Goal: Information Seeking & Learning: Learn about a topic

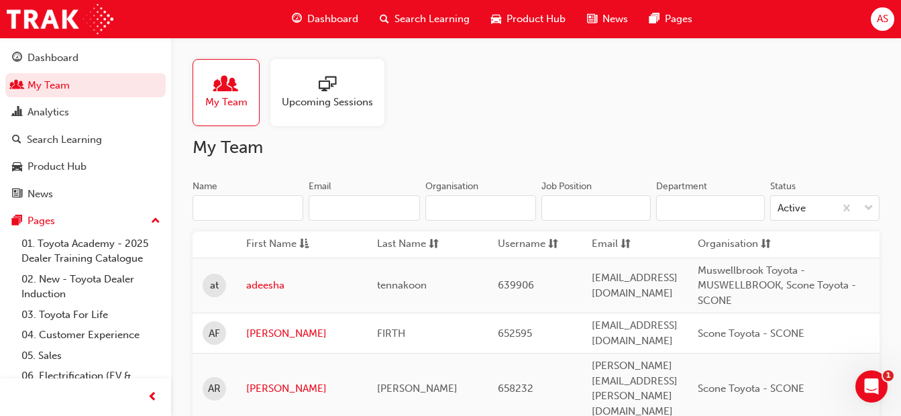
click at [388, 14] on span "search-icon" at bounding box center [384, 19] width 9 height 17
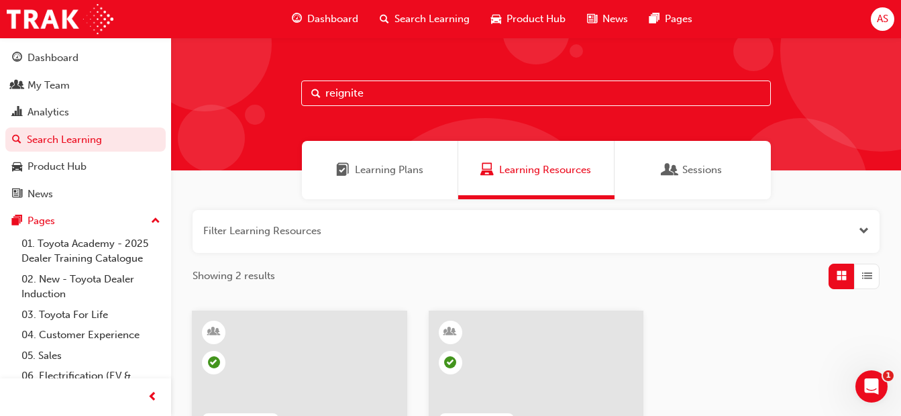
click at [391, 85] on input "reignite" at bounding box center [536, 93] width 470 height 25
drag, startPoint x: 391, startPoint y: 85, endPoint x: 252, endPoint y: 93, distance: 139.1
click at [252, 93] on div "reignite" at bounding box center [536, 104] width 730 height 133
type input "induction"
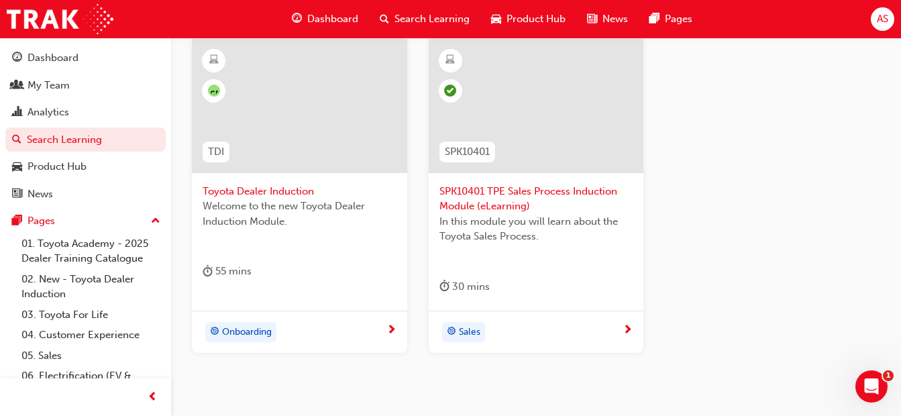
scroll to position [205, 0]
